Goal: Obtain resource: Download file/media

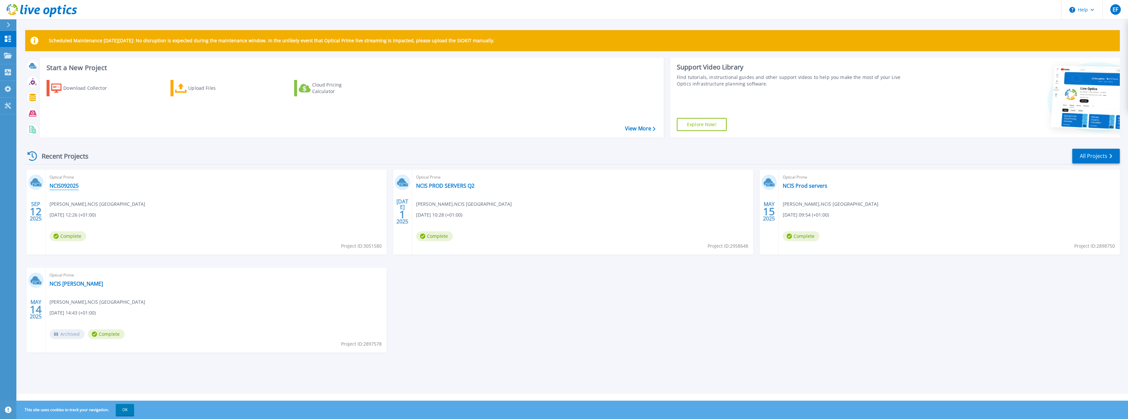
click at [61, 186] on link "NCIS092025" at bounding box center [64, 186] width 29 height 7
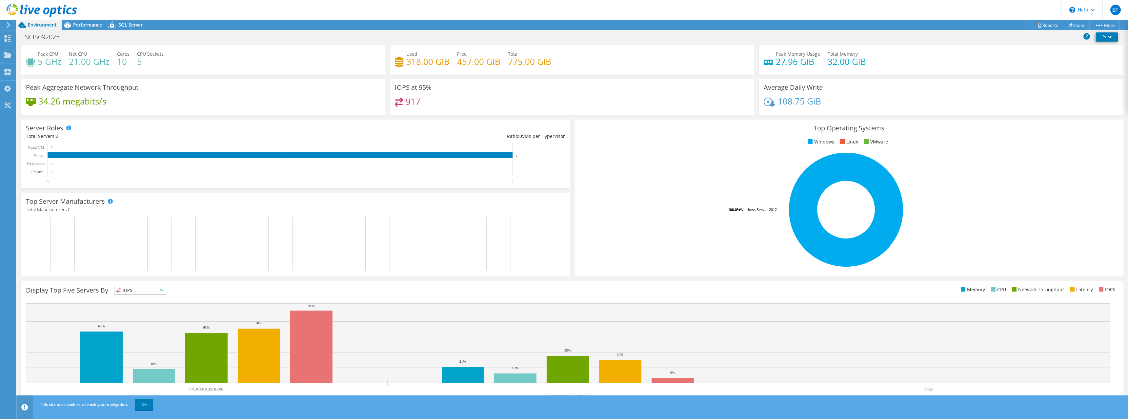
scroll to position [18, 0]
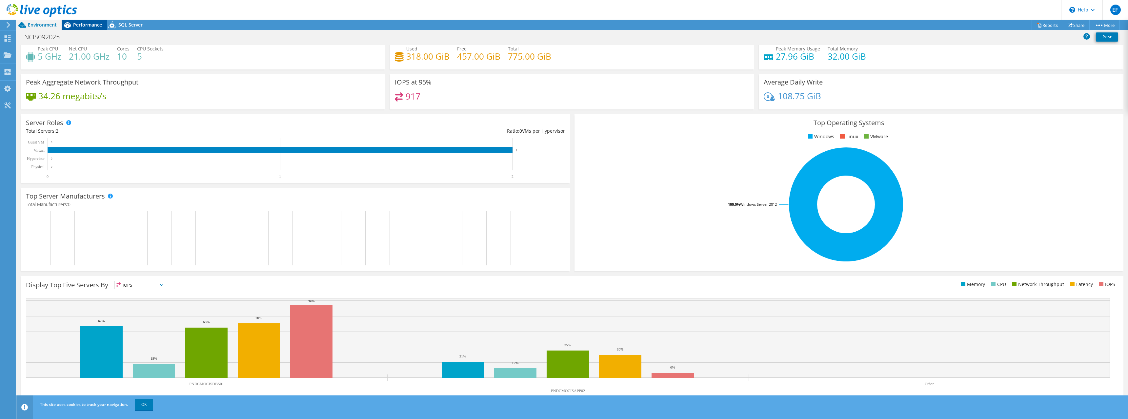
click at [89, 22] on span "Performance" at bounding box center [87, 25] width 29 height 6
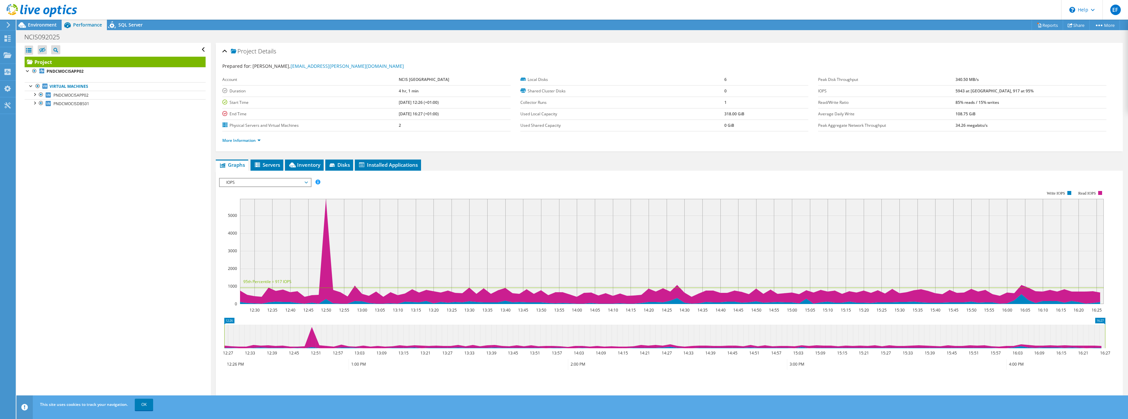
scroll to position [0, 0]
click at [35, 96] on div at bounding box center [34, 94] width 7 height 7
click at [32, 121] on div at bounding box center [34, 120] width 7 height 7
click at [280, 185] on span "IOPS" at bounding box center [265, 183] width 84 height 8
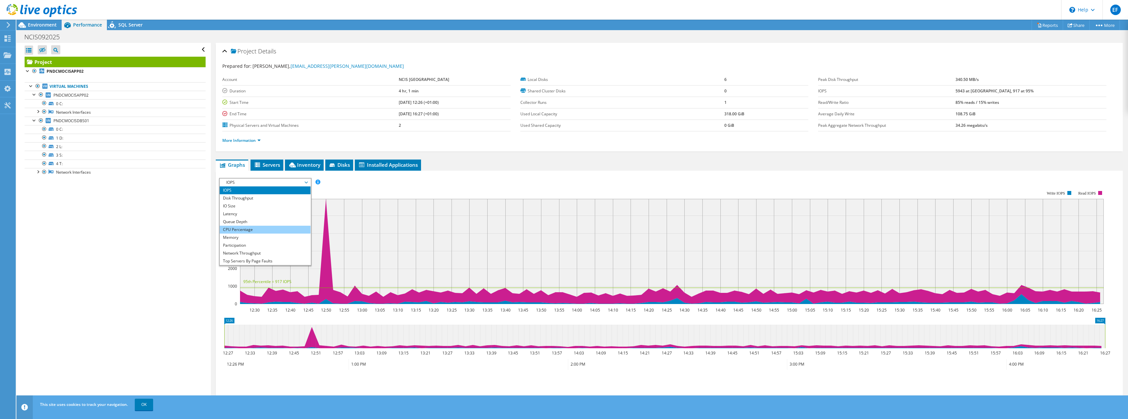
click at [268, 227] on li "CPU Percentage" at bounding box center [265, 230] width 91 height 8
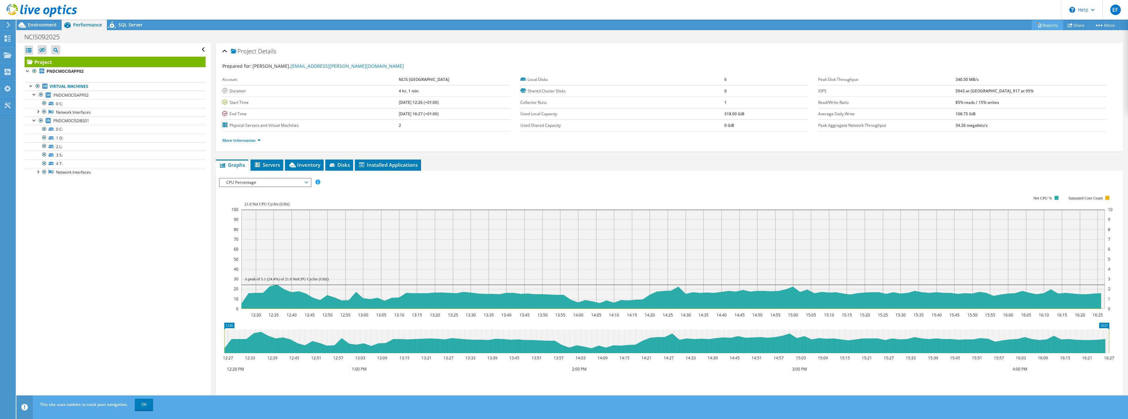
click at [1042, 25] on link "Reports" at bounding box center [1046, 25] width 31 height 10
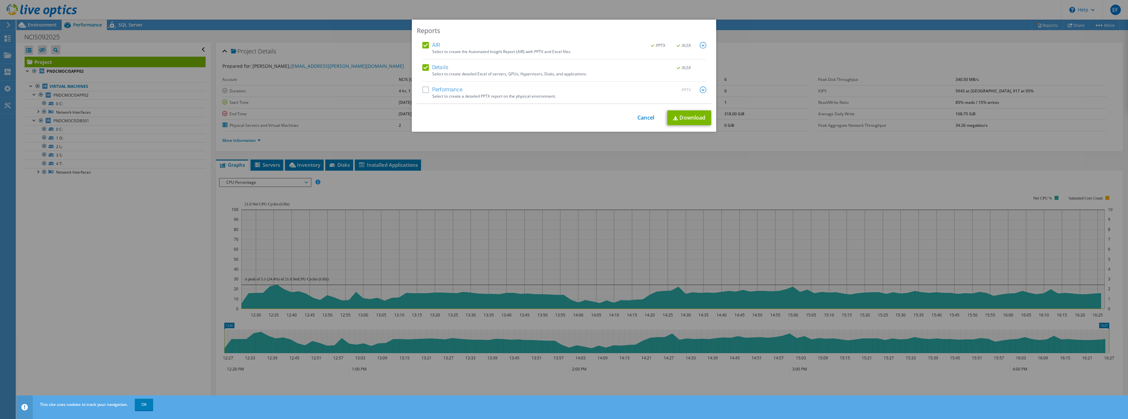
click at [438, 94] on div "Select to create a detailed PPTX report on the physical environment." at bounding box center [569, 96] width 274 height 5
click at [427, 90] on label "Performance" at bounding box center [442, 90] width 40 height 7
click at [0, 0] on input "Performance" at bounding box center [0, 0] width 0 height 0
click at [679, 117] on link "Download" at bounding box center [689, 117] width 44 height 15
